Goal: Check status: Check status

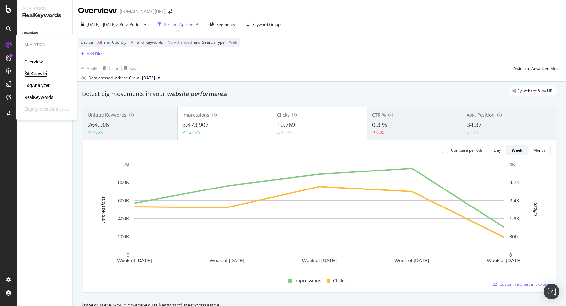
click at [38, 77] on div "SiteCrawler" at bounding box center [35, 73] width 23 height 7
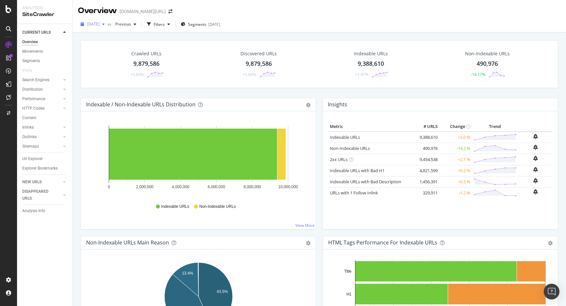
click at [99, 25] on span "[DATE]" at bounding box center [93, 24] width 13 height 6
click at [294, 27] on div "[DATE] vs Previous Filters Segments [DATE]" at bounding box center [319, 25] width 493 height 13
